Goal: Information Seeking & Learning: Learn about a topic

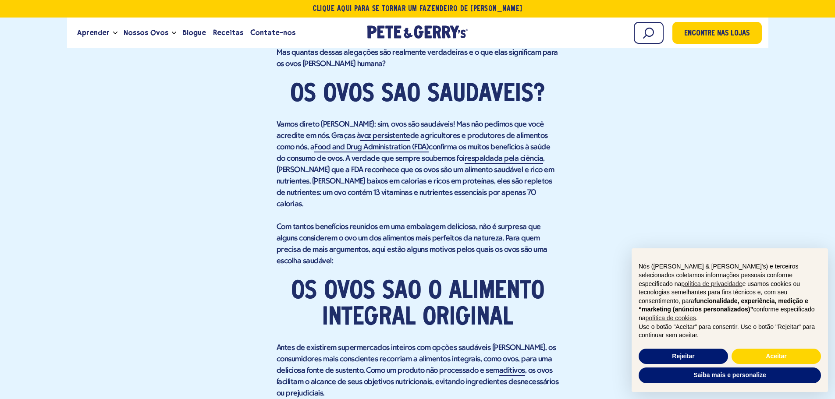
scroll to position [657, 0]
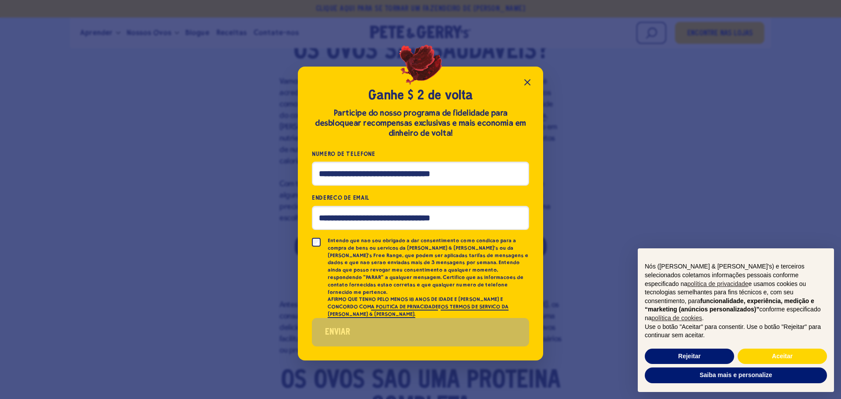
click at [527, 84] on button "Fechar pop-up" at bounding box center [528, 83] width 18 height 18
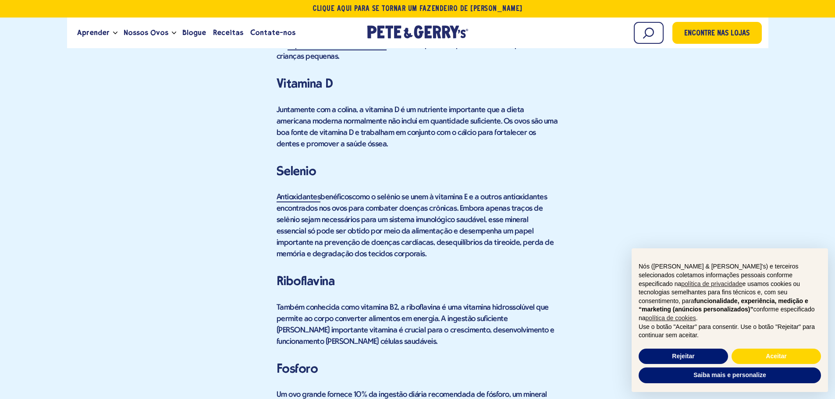
scroll to position [1709, 0]
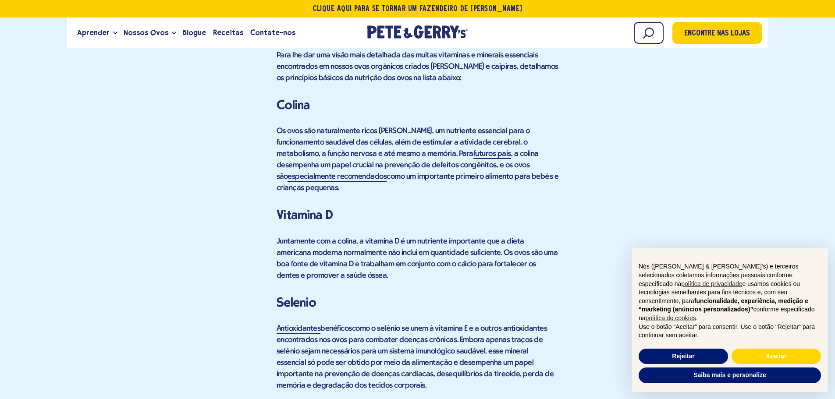
drag, startPoint x: 383, startPoint y: 116, endPoint x: 558, endPoint y: 146, distance: 177.9
click at [558, 146] on font "Os ovos são naturalmente ricos em colina, um nutriente essencial para o funcion…" at bounding box center [417, 159] width 282 height 65
copy font "Para futuros pais , a colina desempenha um papel crucial na prevenção de defeit…"
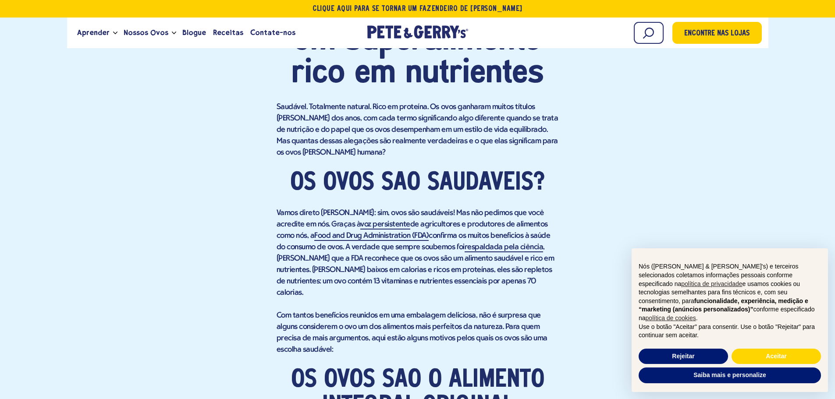
scroll to position [657, 0]
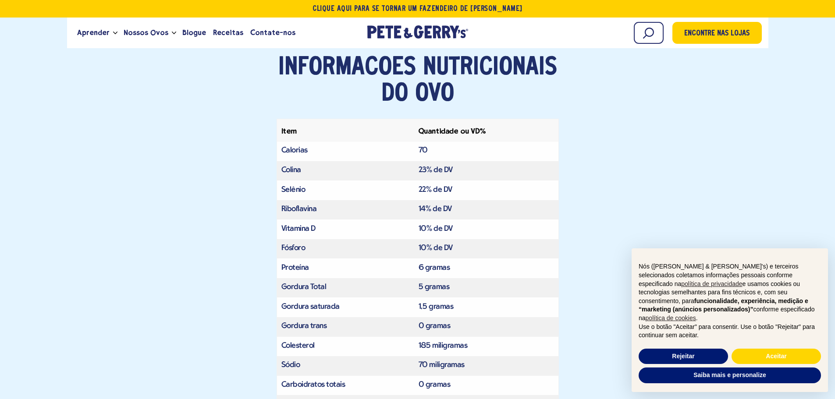
scroll to position [2234, 0]
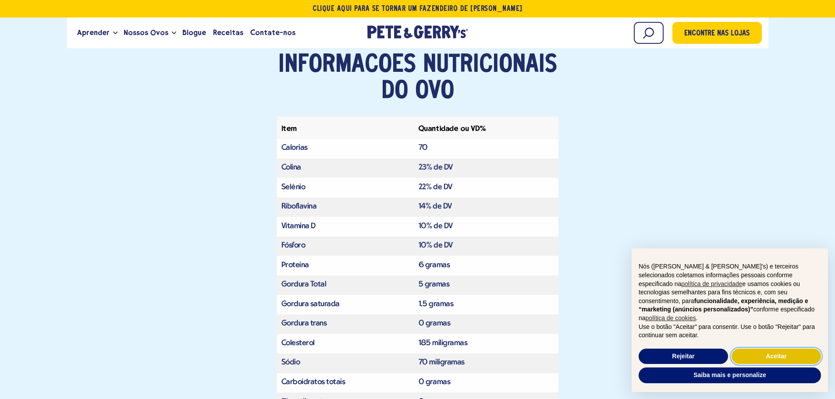
click at [766, 358] on font "Aceitar" at bounding box center [775, 356] width 21 height 7
